Goal: Task Accomplishment & Management: Complete application form

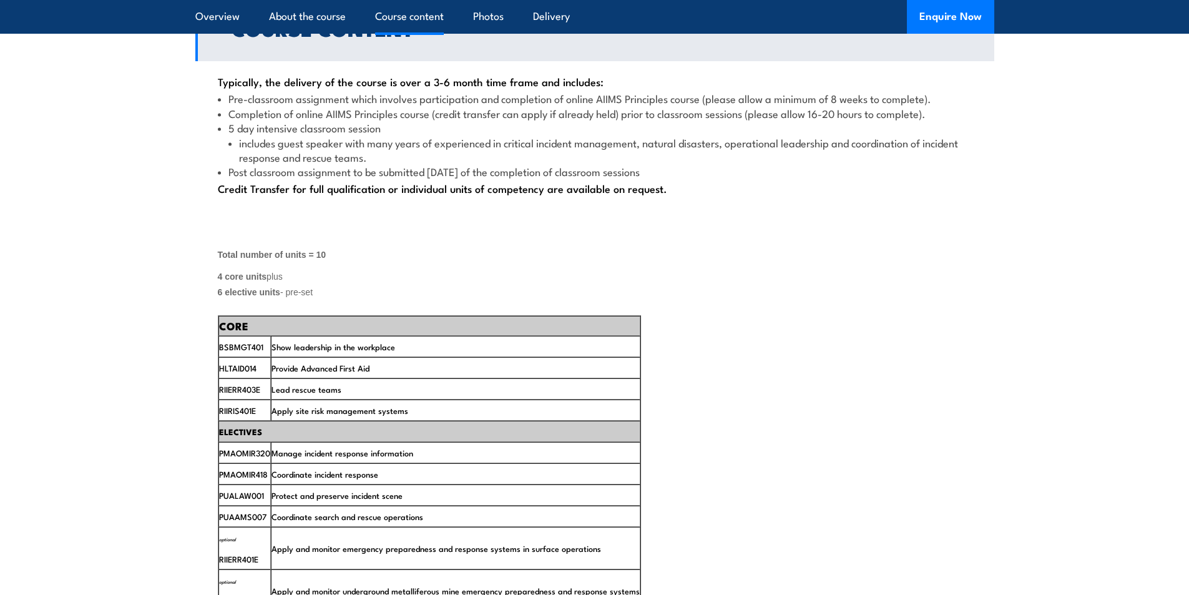
scroll to position [1809, 0]
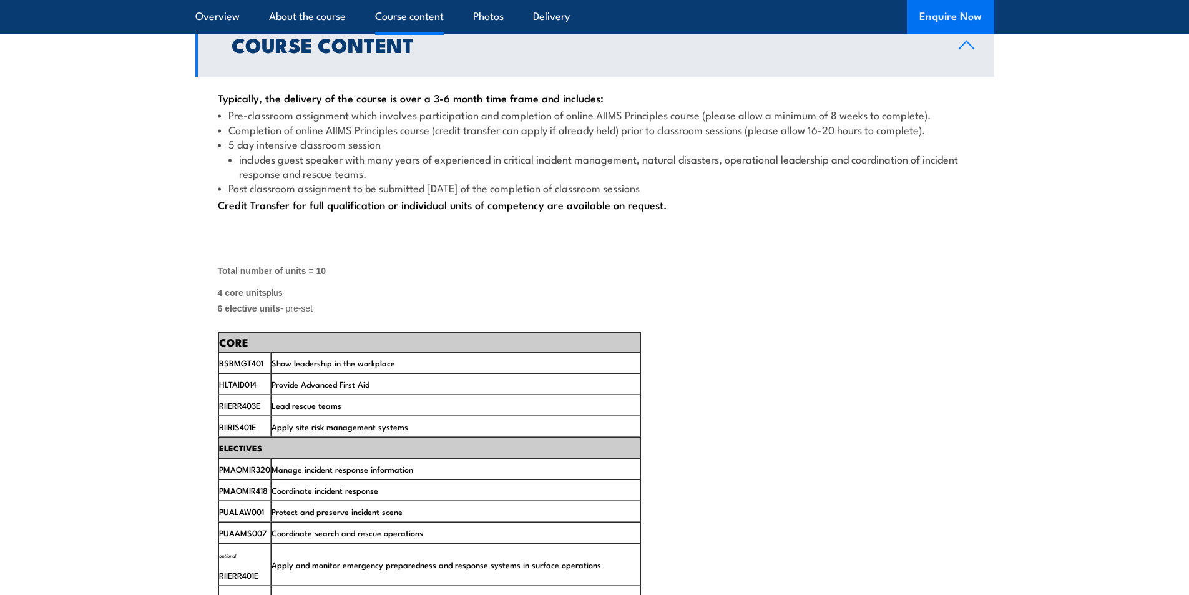
click at [963, 19] on button "Enquire Now" at bounding box center [950, 17] width 87 height 34
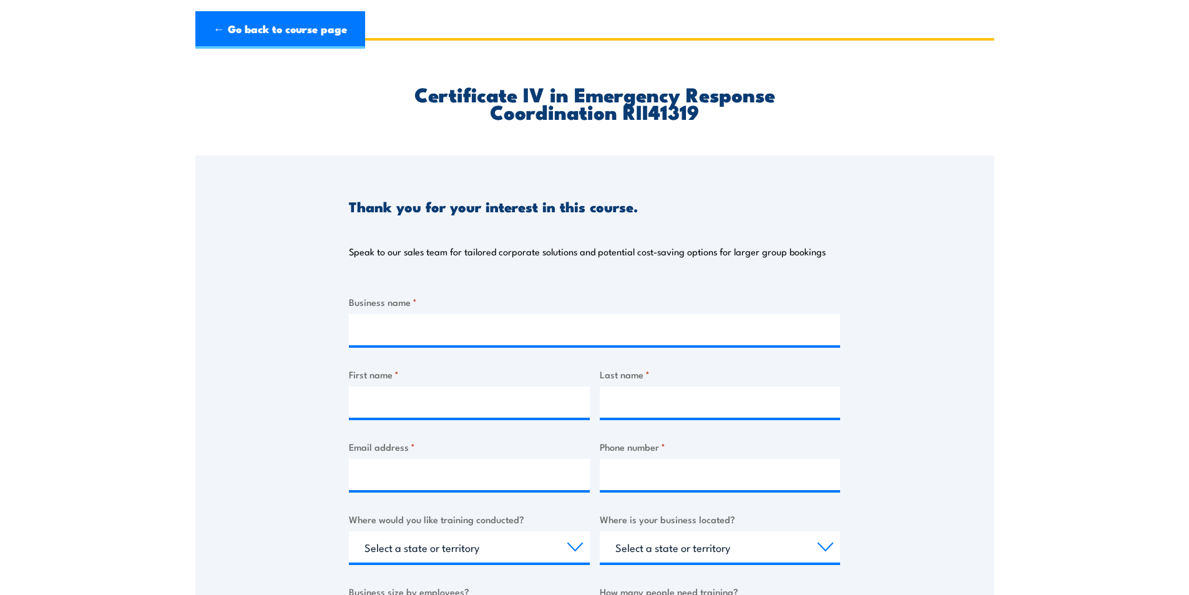
scroll to position [62, 0]
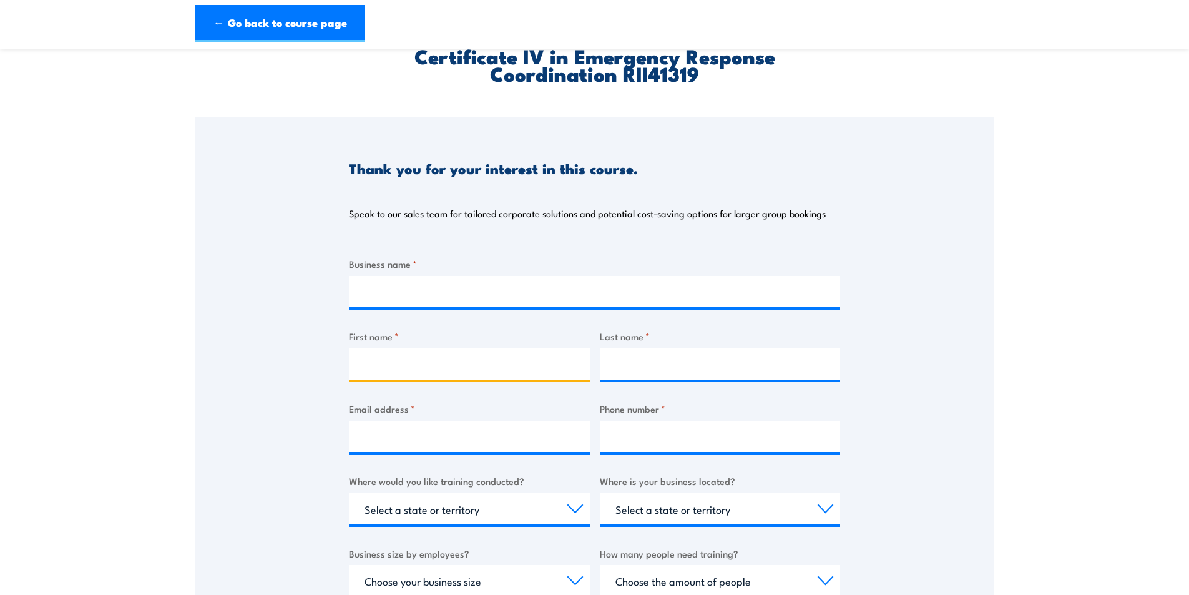
click at [469, 360] on input "First name *" at bounding box center [469, 363] width 241 height 31
type input "[PERSON_NAME]"
type input "[EMAIL_ADDRESS][DOMAIN_NAME]"
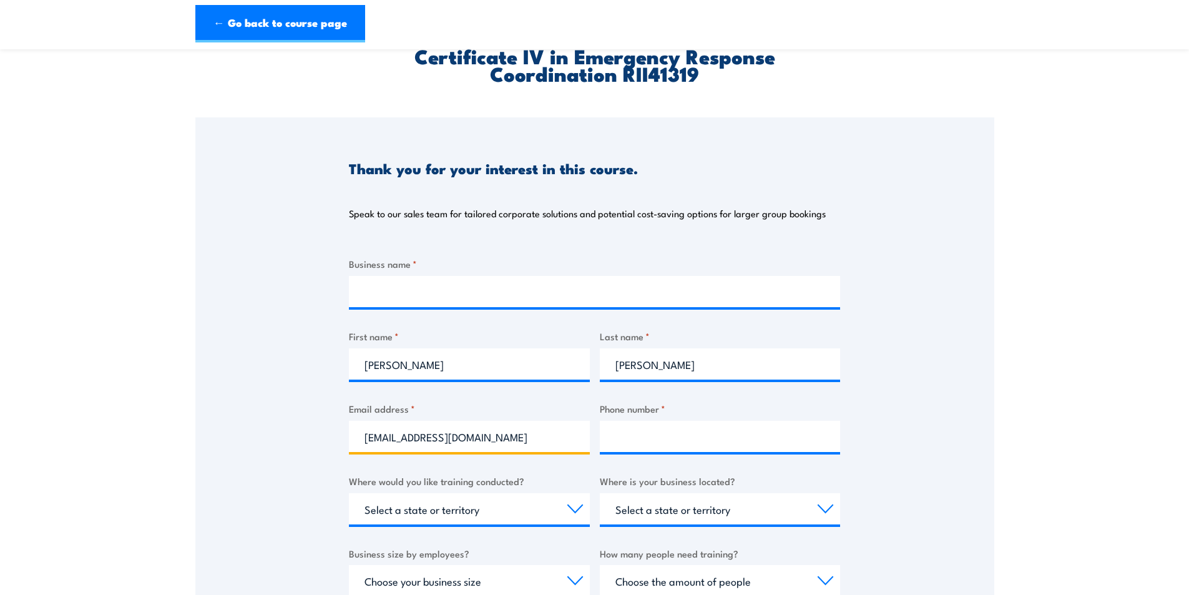
type input "0479043699"
select select "WA"
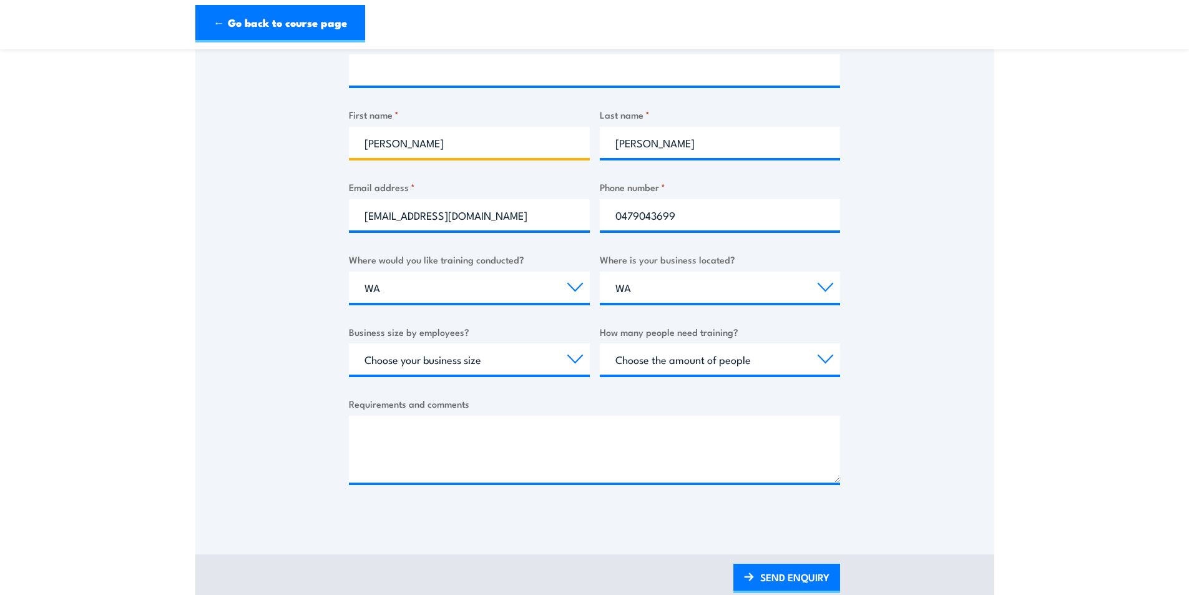
scroll to position [312, 0]
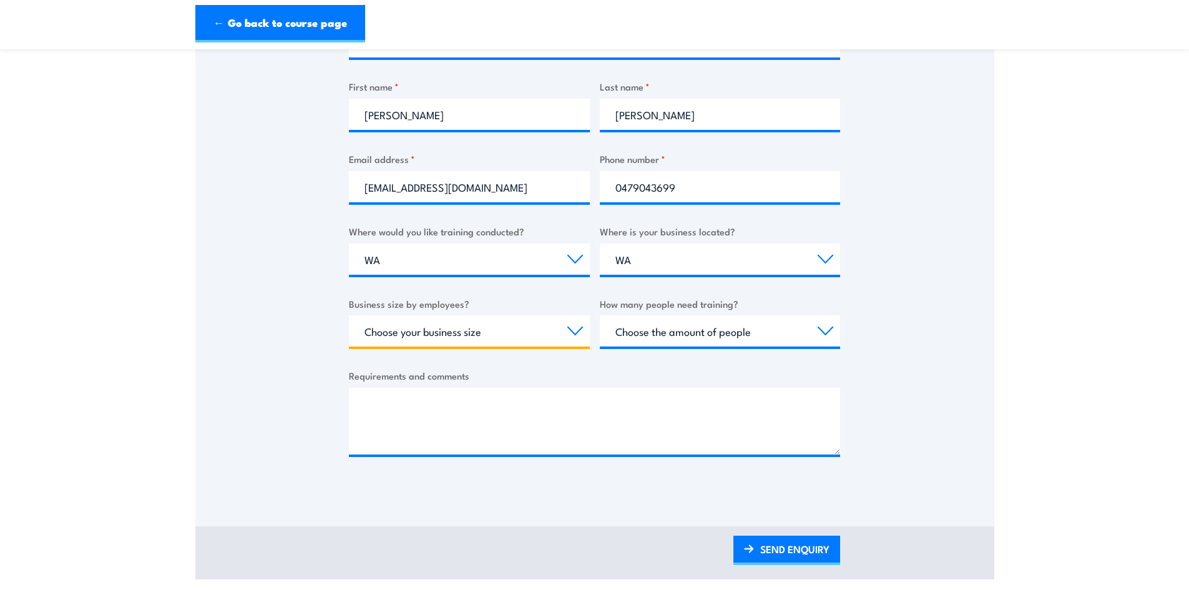
click at [578, 334] on select "Choose your business size 1 to 19 20 to 199 200+" at bounding box center [469, 330] width 241 height 31
click at [1042, 354] on section "Certificate IV in Emergency Response Coordination RII41319 Thank you for your i…" at bounding box center [594, 164] width 1189 height 829
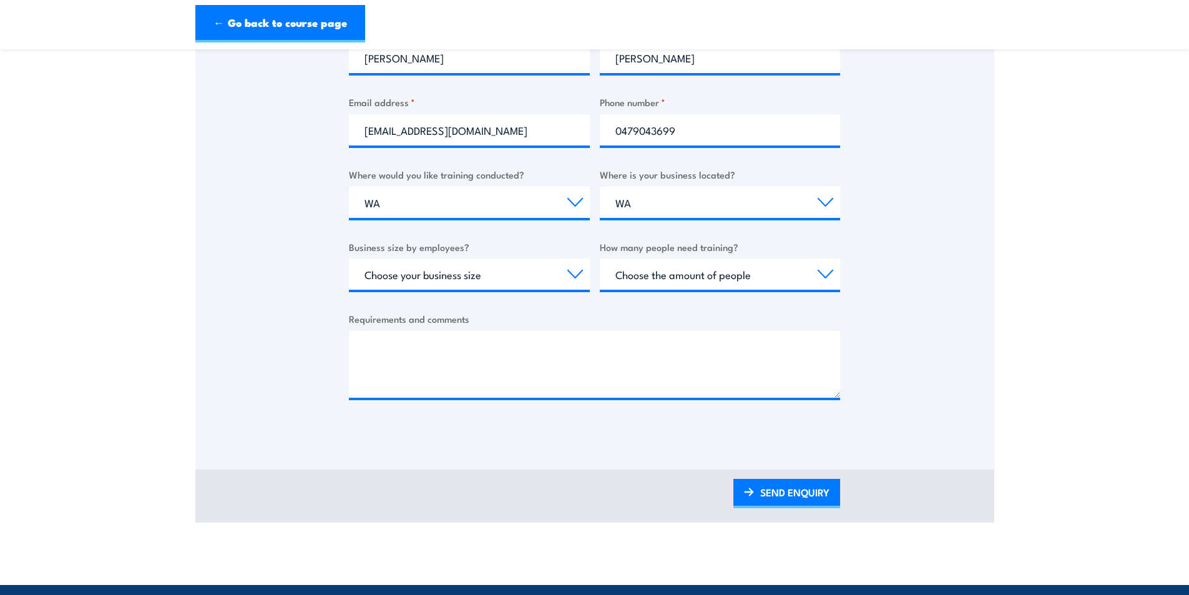
scroll to position [374, 0]
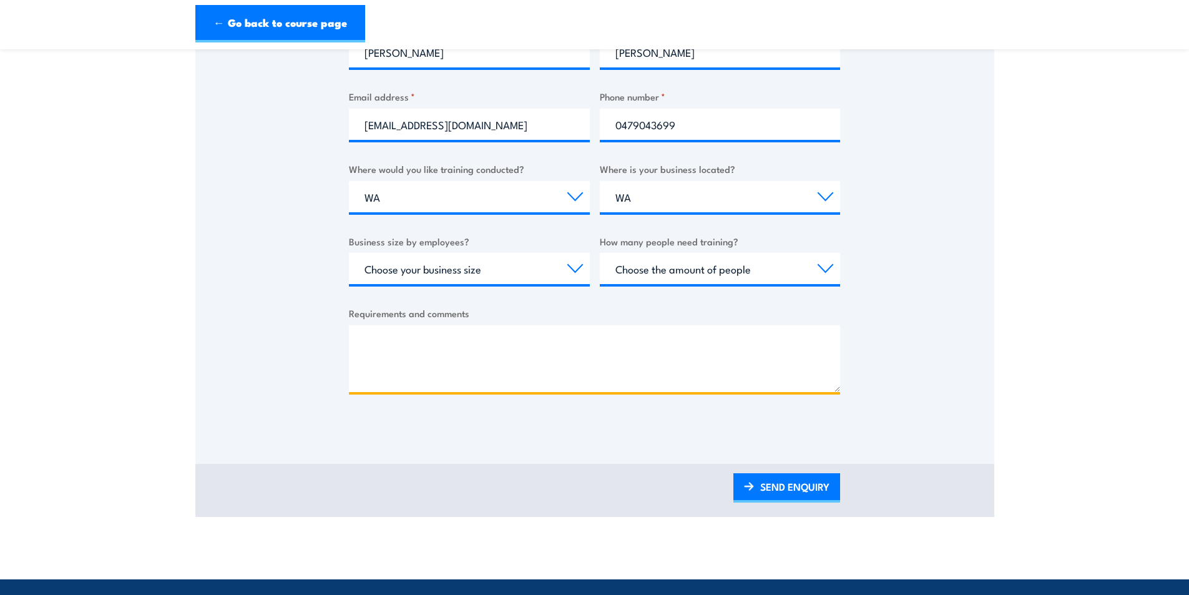
click at [461, 338] on textarea "Requirements and comments" at bounding box center [594, 358] width 491 height 67
type textarea "C"
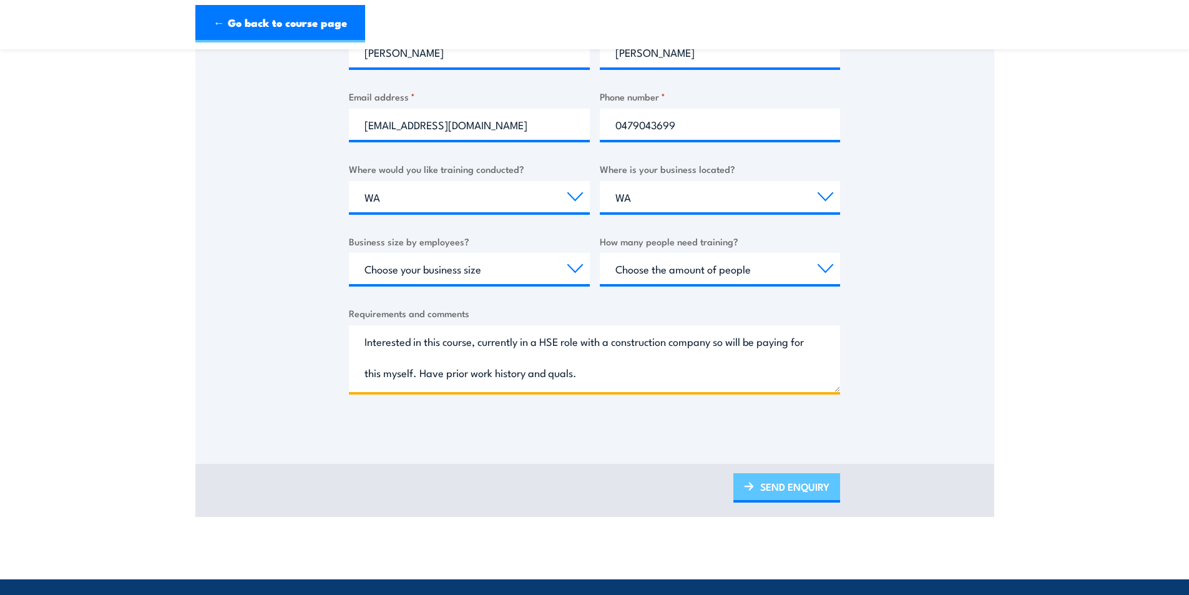
type textarea "Interested in this course, currently in a HSE role with a construction company …"
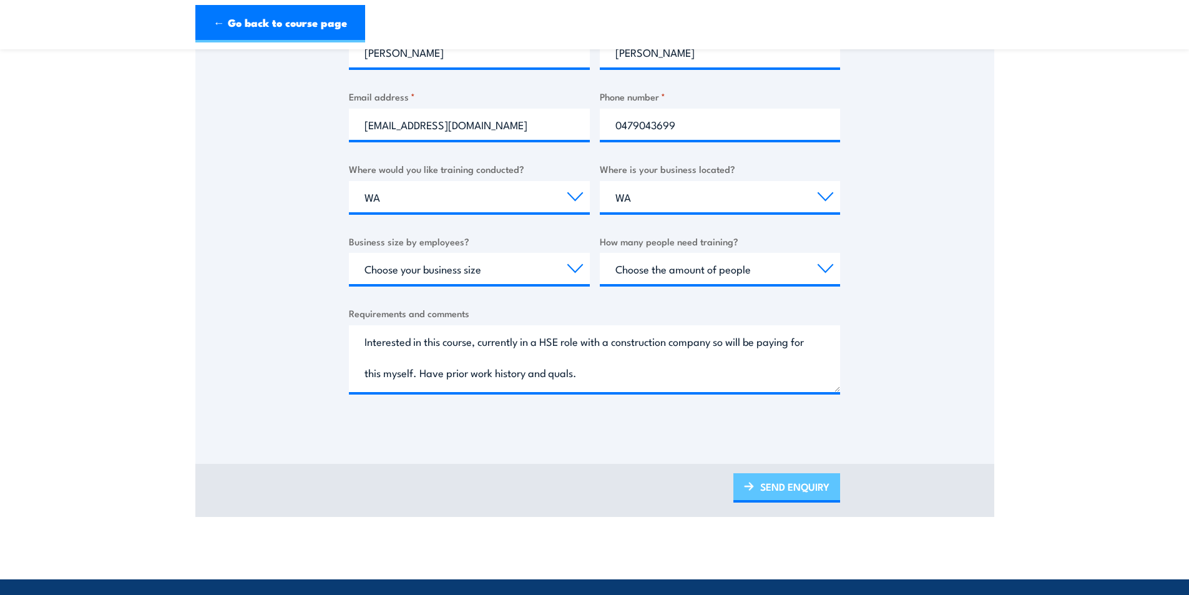
click at [805, 492] on link "SEND ENQUIRY" at bounding box center [786, 487] width 107 height 29
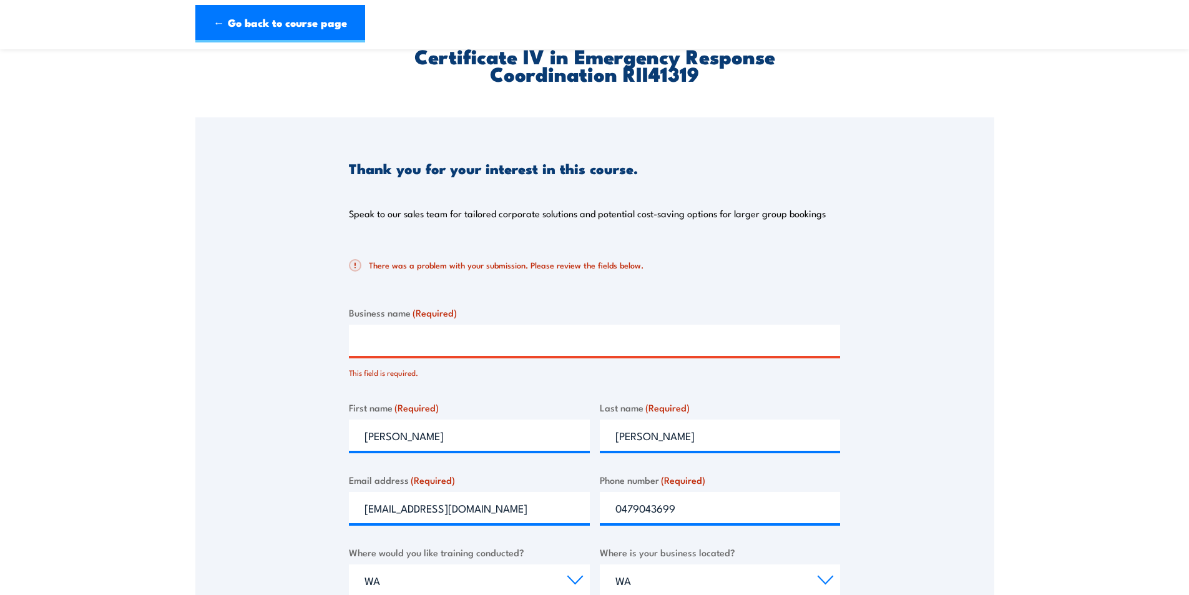
scroll to position [31, 0]
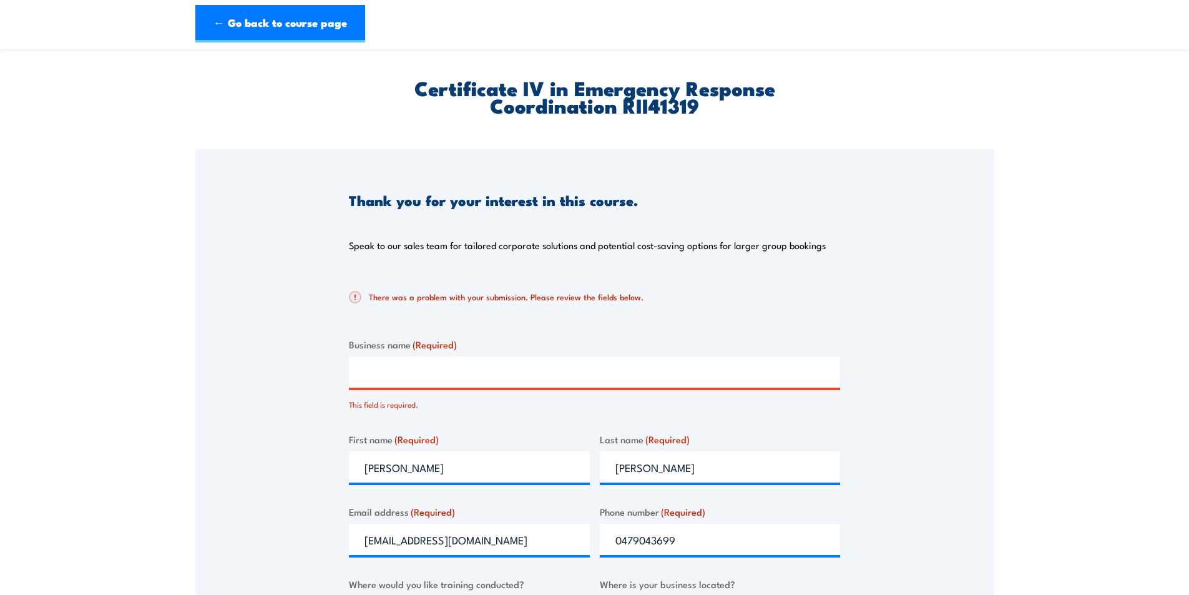
click at [427, 381] on input "Business name (Required)" at bounding box center [594, 371] width 491 height 31
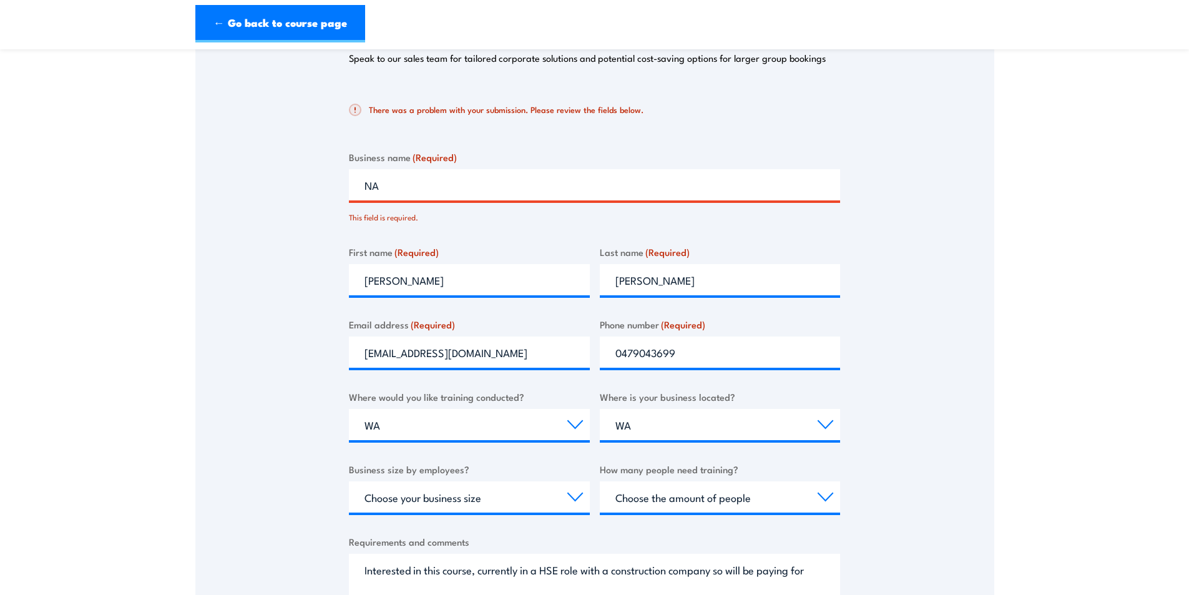
scroll to position [467, 0]
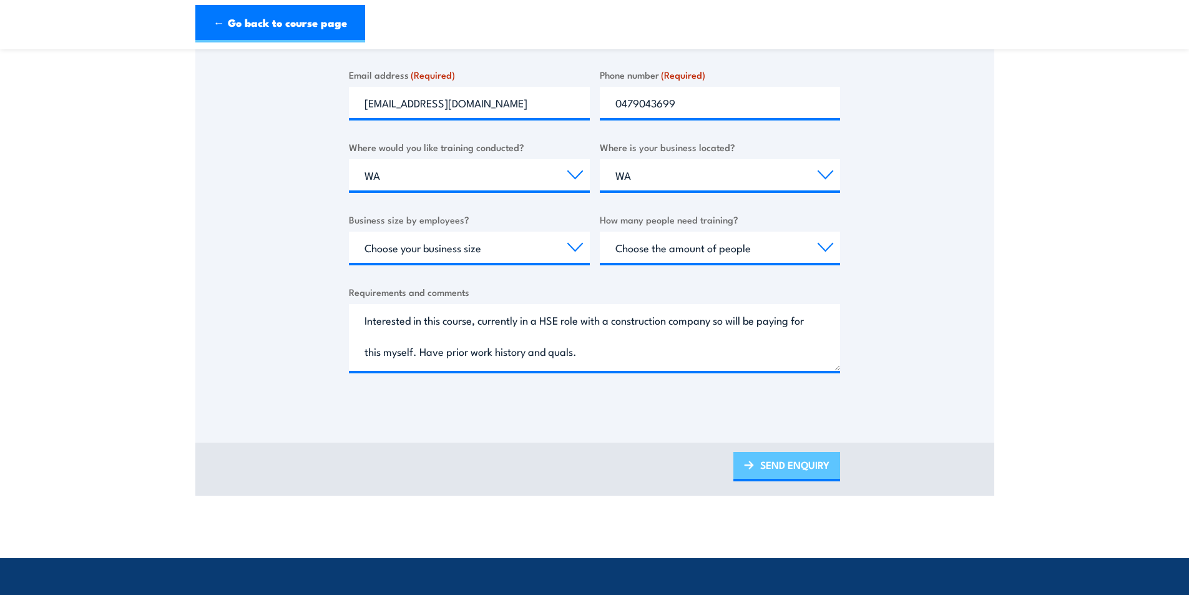
type input "NA"
click at [792, 463] on link "SEND ENQUIRY" at bounding box center [786, 466] width 107 height 29
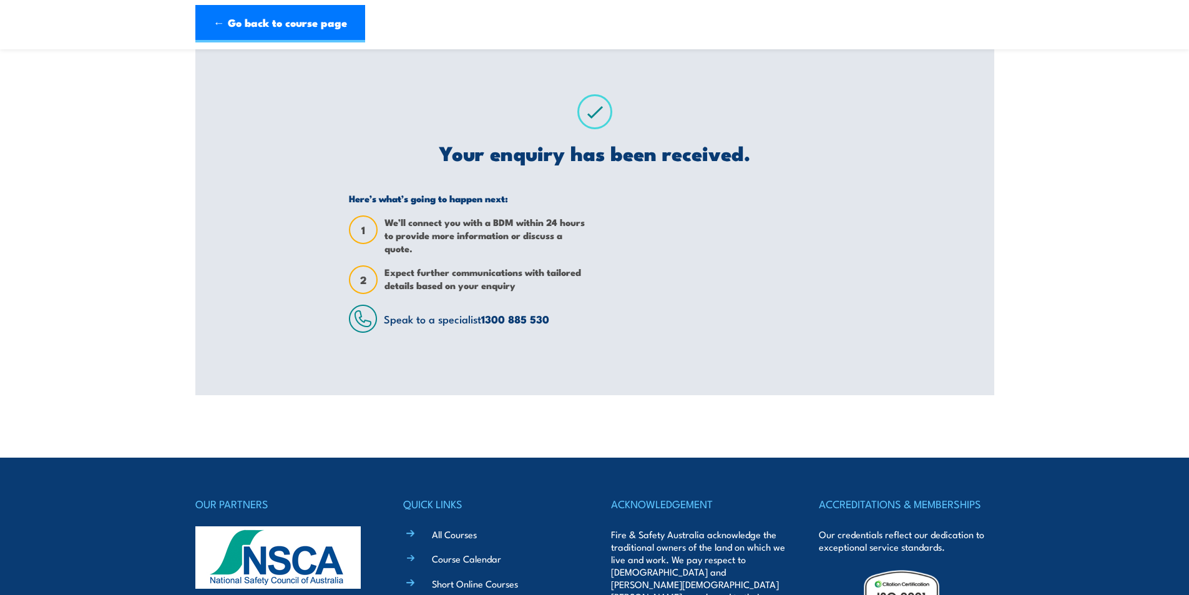
scroll to position [0, 0]
